Goal: Entertainment & Leisure: Consume media (video, audio)

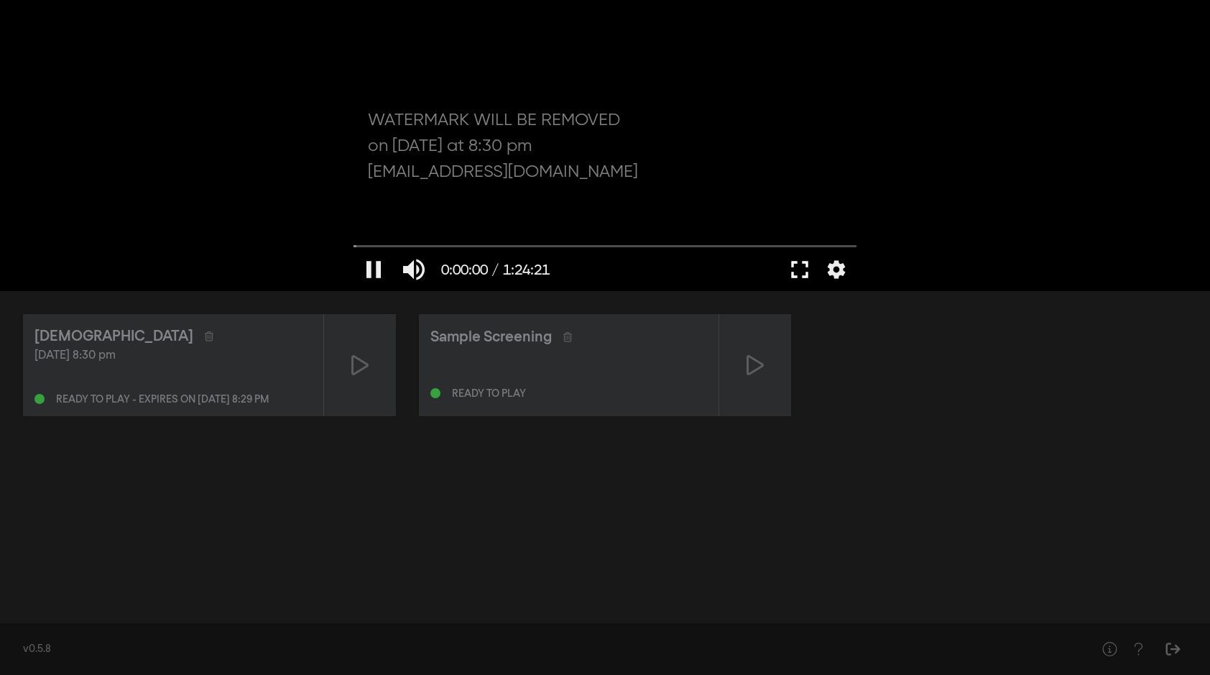
click at [801, 272] on button "fullscreen" at bounding box center [800, 269] width 40 height 43
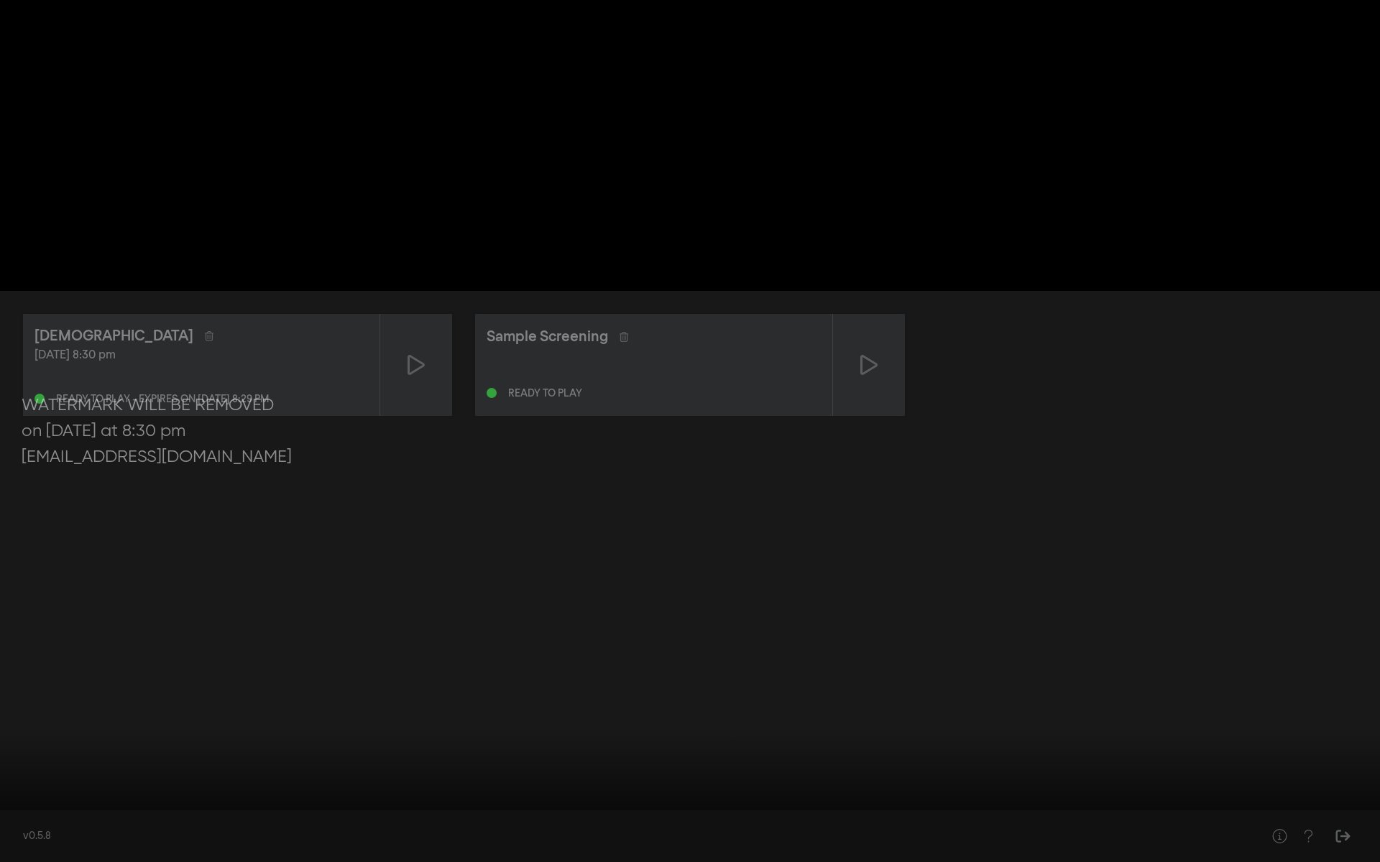
click at [1210, 674] on button "fullscreen_exit" at bounding box center [1316, 840] width 40 height 43
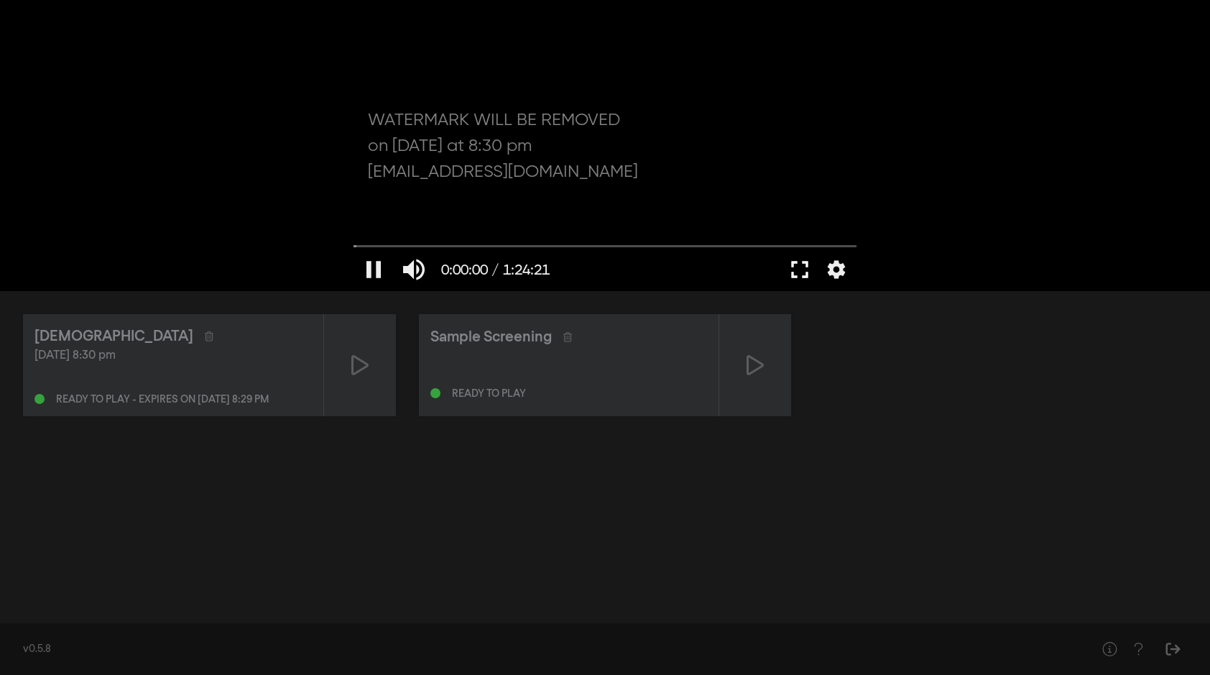
click at [799, 273] on button "fullscreen" at bounding box center [800, 269] width 40 height 43
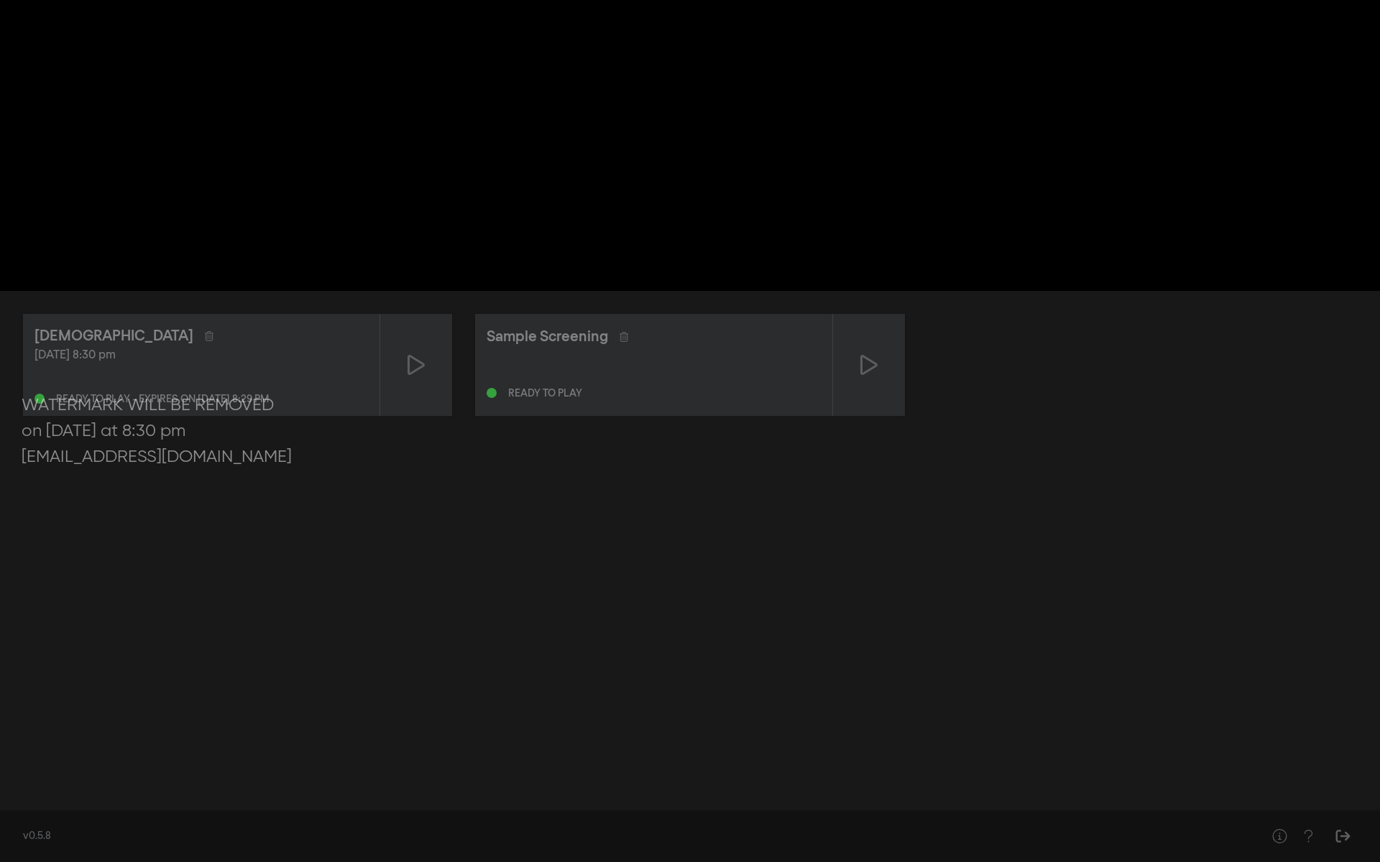
click at [28, 674] on button "pause" at bounding box center [27, 840] width 40 height 43
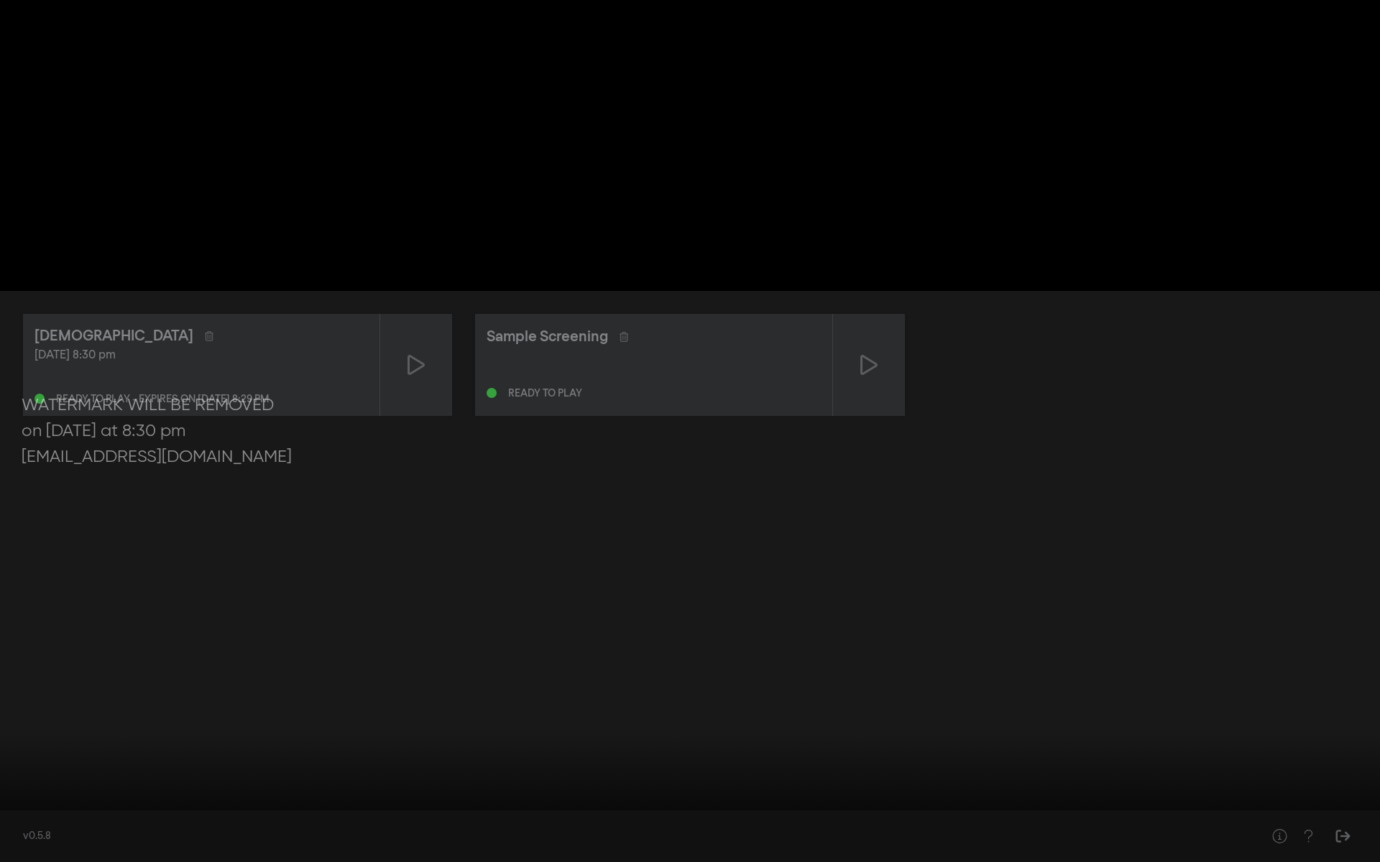
click at [25, 674] on button "pause" at bounding box center [27, 840] width 40 height 43
click at [139, 674] on div at bounding box center [690, 431] width 1380 height 862
click at [25, 674] on button "pause" at bounding box center [27, 840] width 40 height 43
click at [164, 638] on div at bounding box center [690, 431] width 1380 height 862
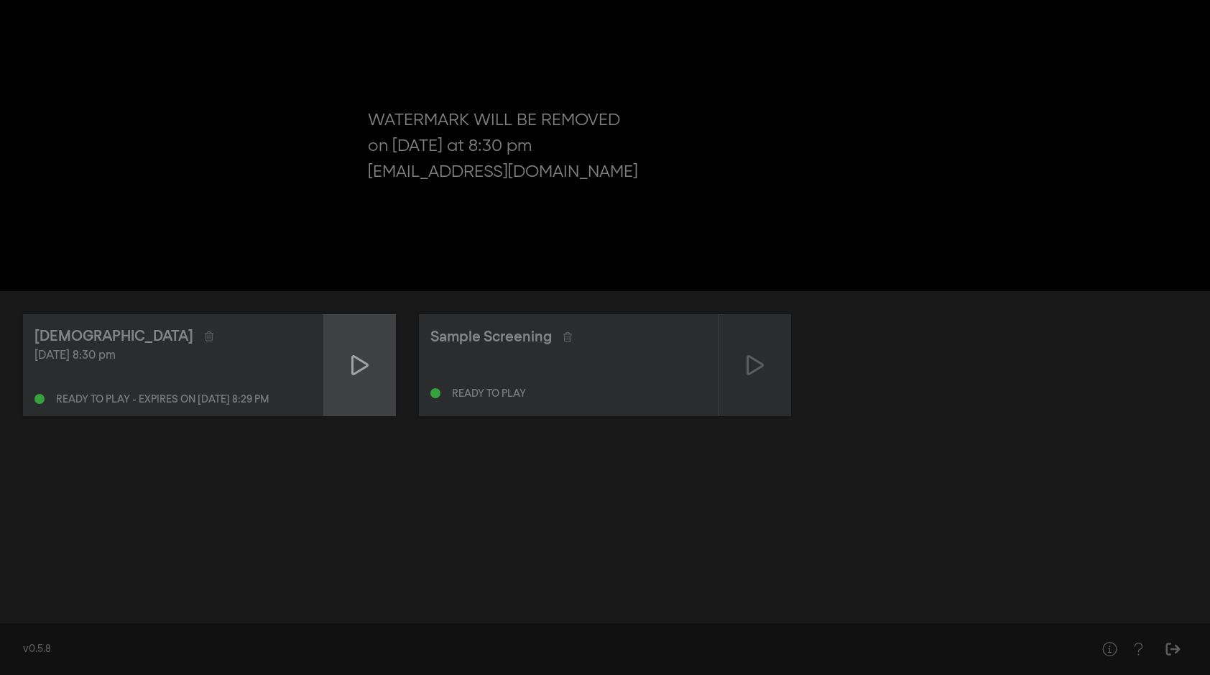
click at [359, 362] on icon at bounding box center [359, 365] width 17 height 23
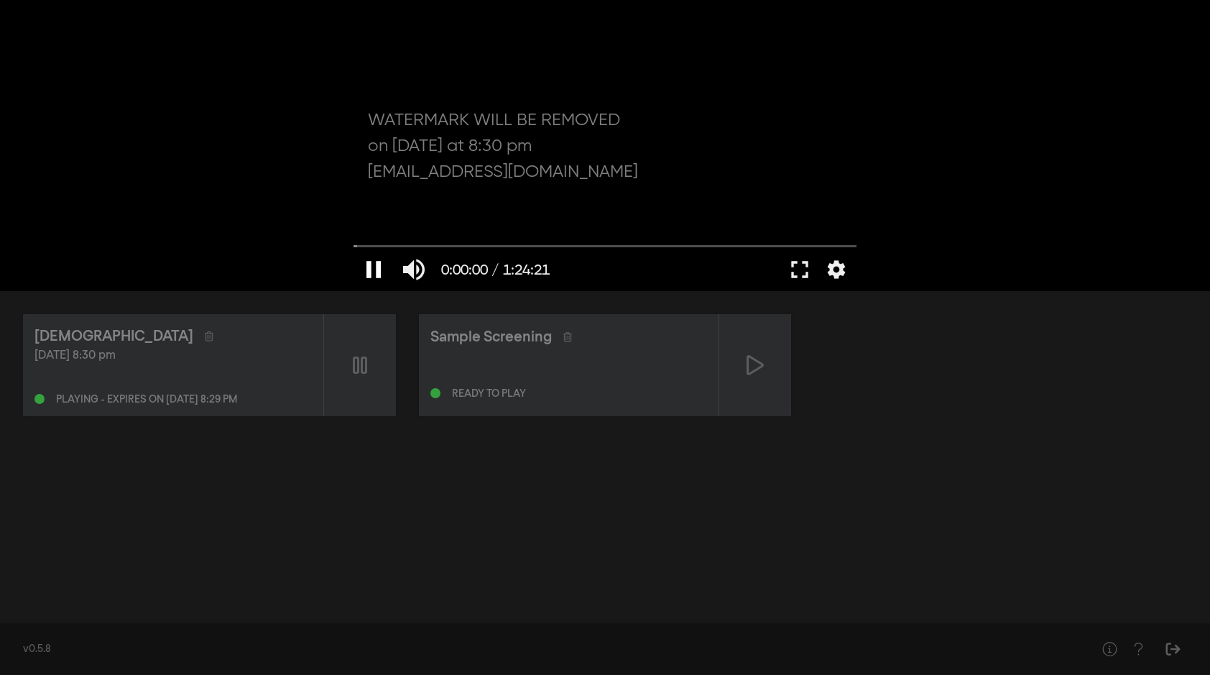
click at [379, 267] on button "pause" at bounding box center [374, 269] width 40 height 43
drag, startPoint x: 362, startPoint y: 245, endPoint x: 352, endPoint y: 245, distance: 10.1
click at [354, 245] on input "Cerca" at bounding box center [605, 245] width 503 height 9
click at [842, 270] on button "settings" at bounding box center [836, 269] width 33 height 43
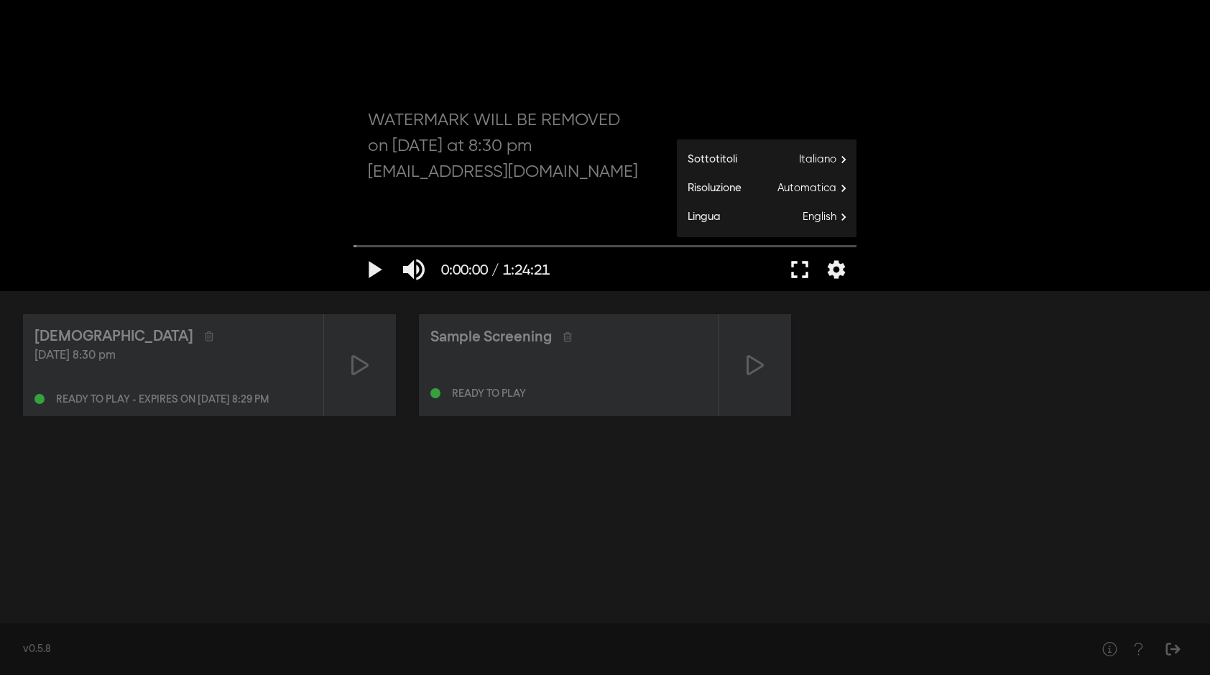
click at [804, 274] on button "fullscreen" at bounding box center [800, 269] width 40 height 43
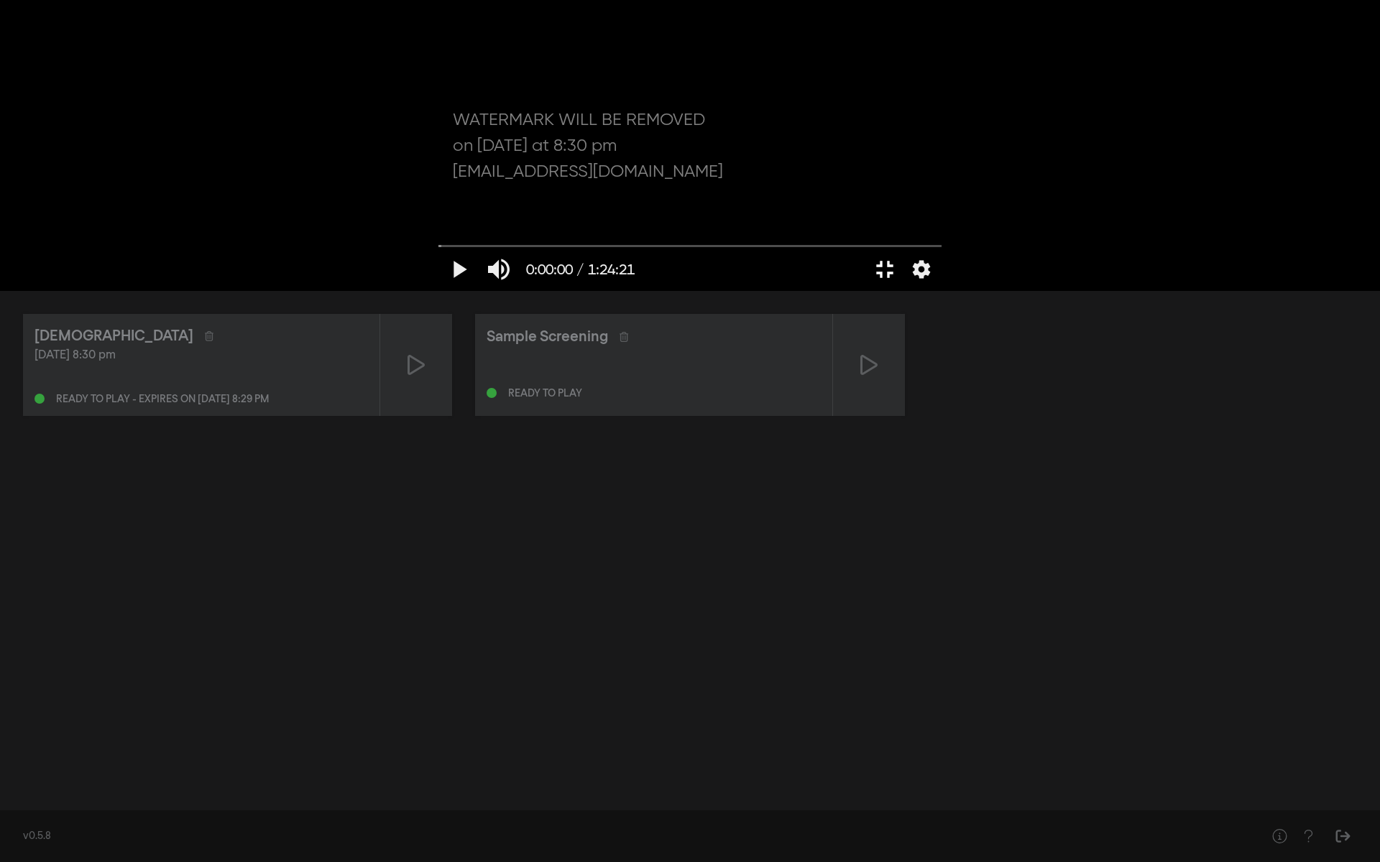
click at [865, 248] on button "fullscreen_exit" at bounding box center [885, 269] width 40 height 43
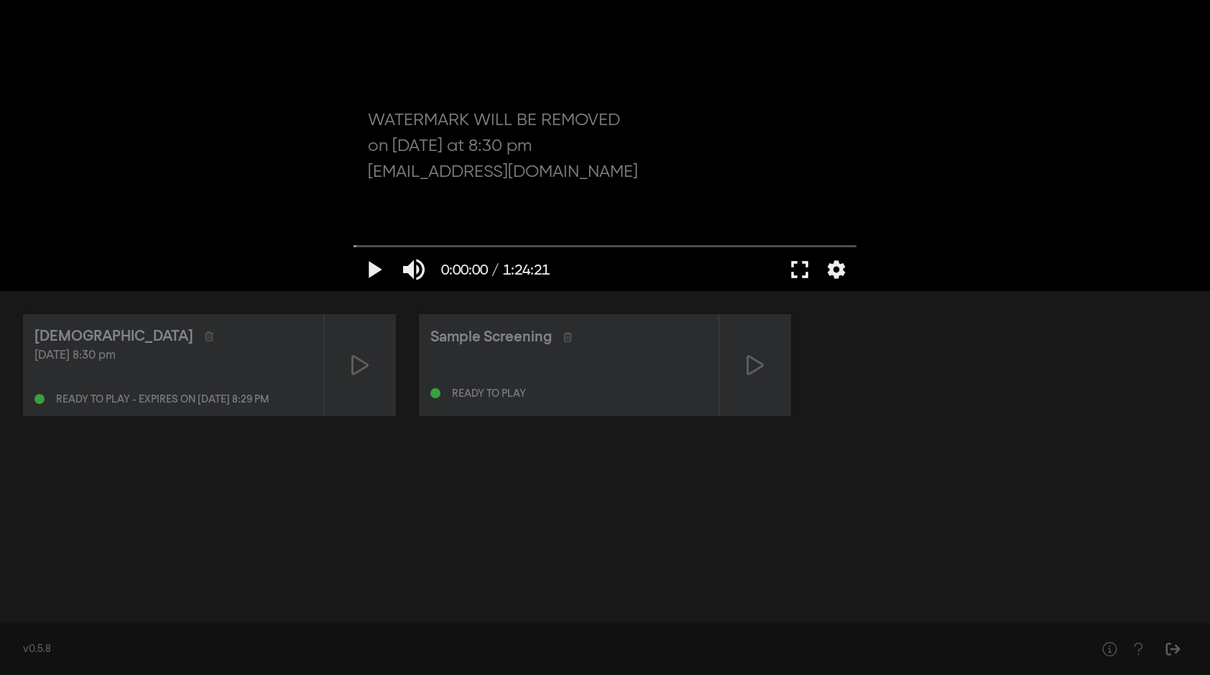
click at [811, 267] on button "fullscreen" at bounding box center [800, 269] width 40 height 43
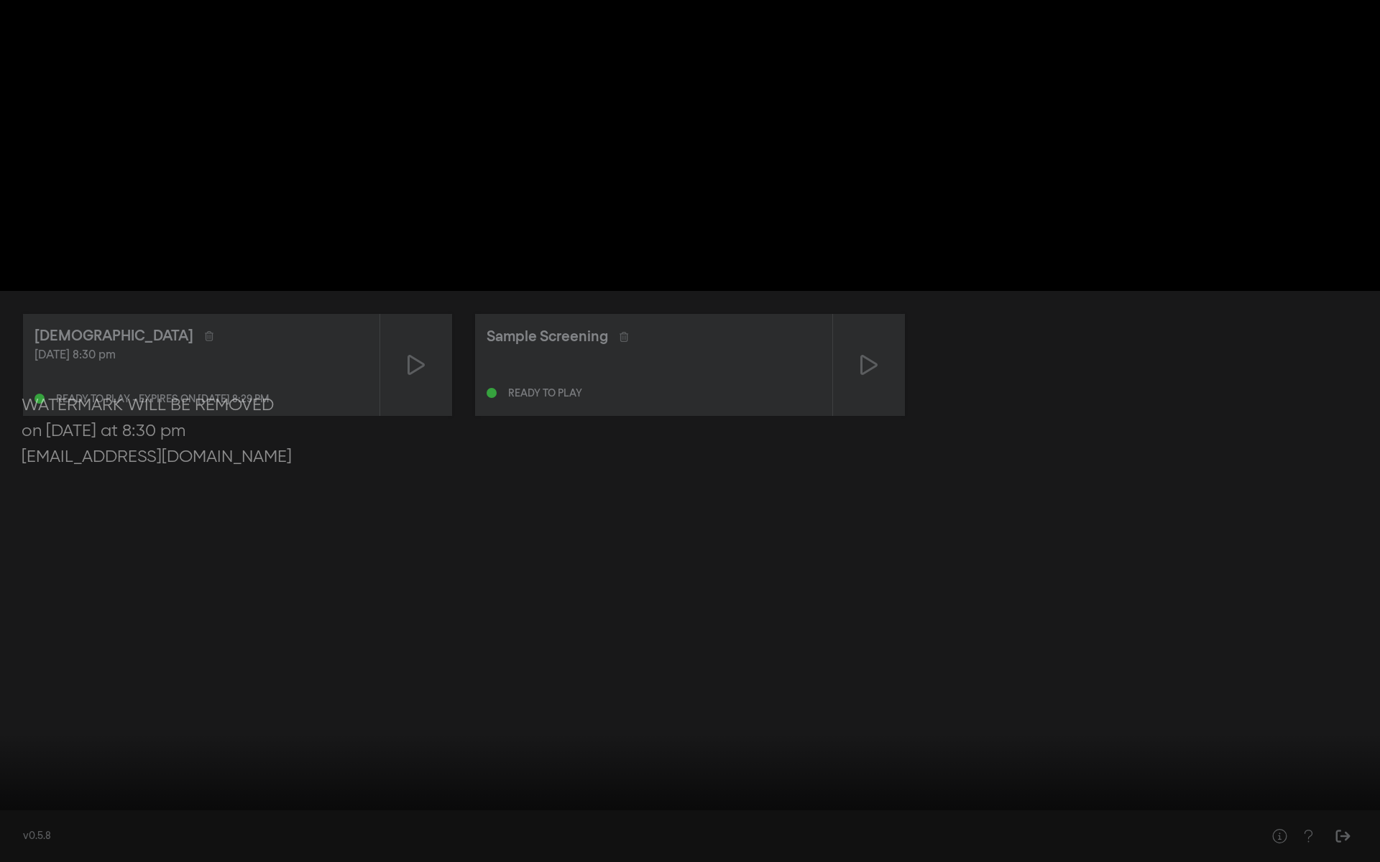
click at [26, 674] on button "play_arrow" at bounding box center [27, 840] width 40 height 43
click at [193, 674] on div at bounding box center [690, 431] width 1380 height 862
click at [264, 674] on div at bounding box center [690, 431] width 1380 height 862
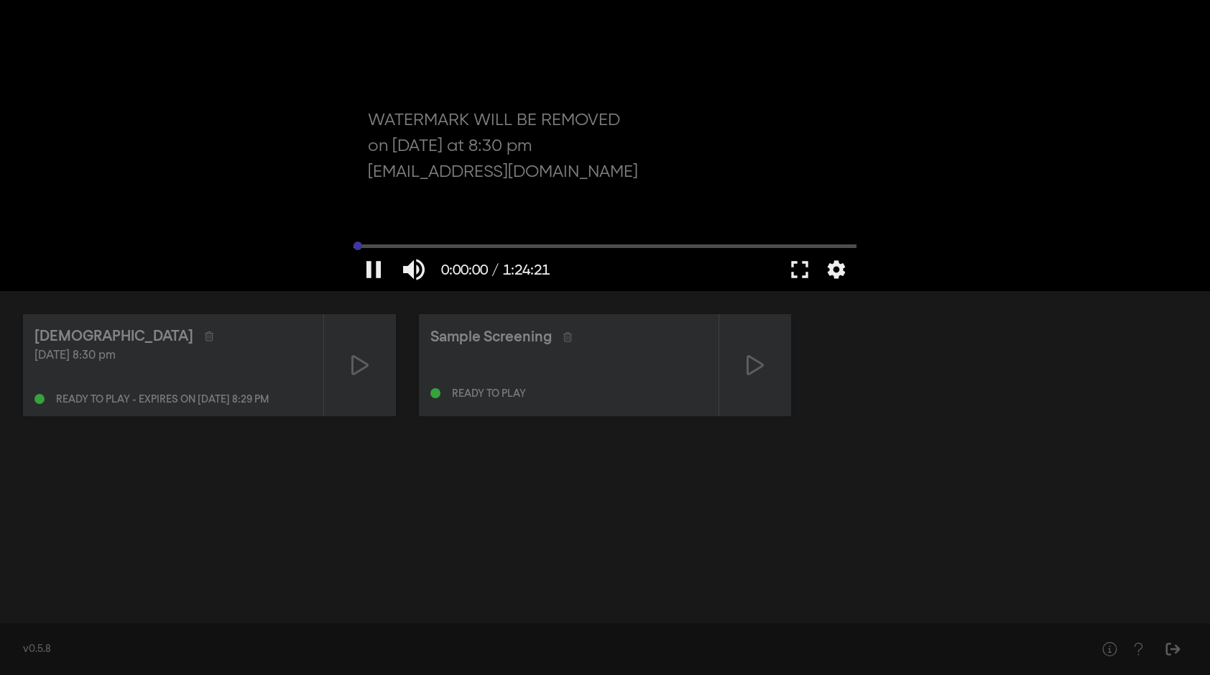
type input "0"
click at [354, 245] on input "Cerca" at bounding box center [605, 245] width 503 height 9
